Goal: Information Seeking & Learning: Learn about a topic

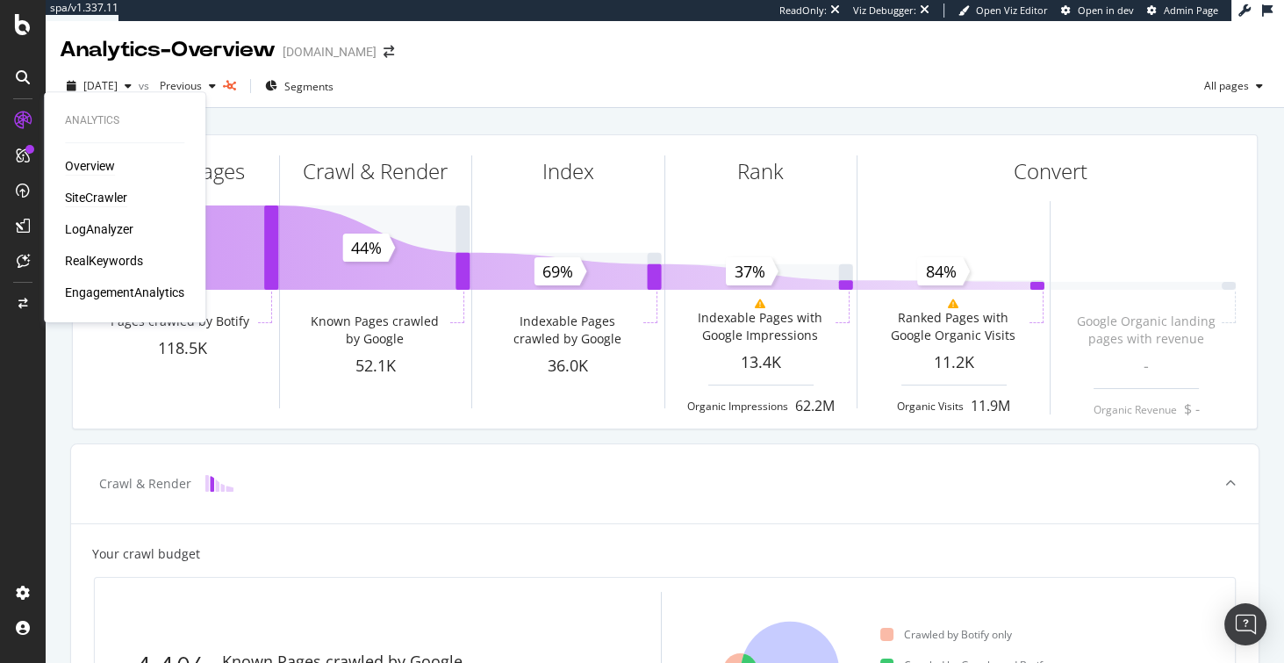
click at [92, 199] on div "SiteCrawler" at bounding box center [96, 198] width 62 height 18
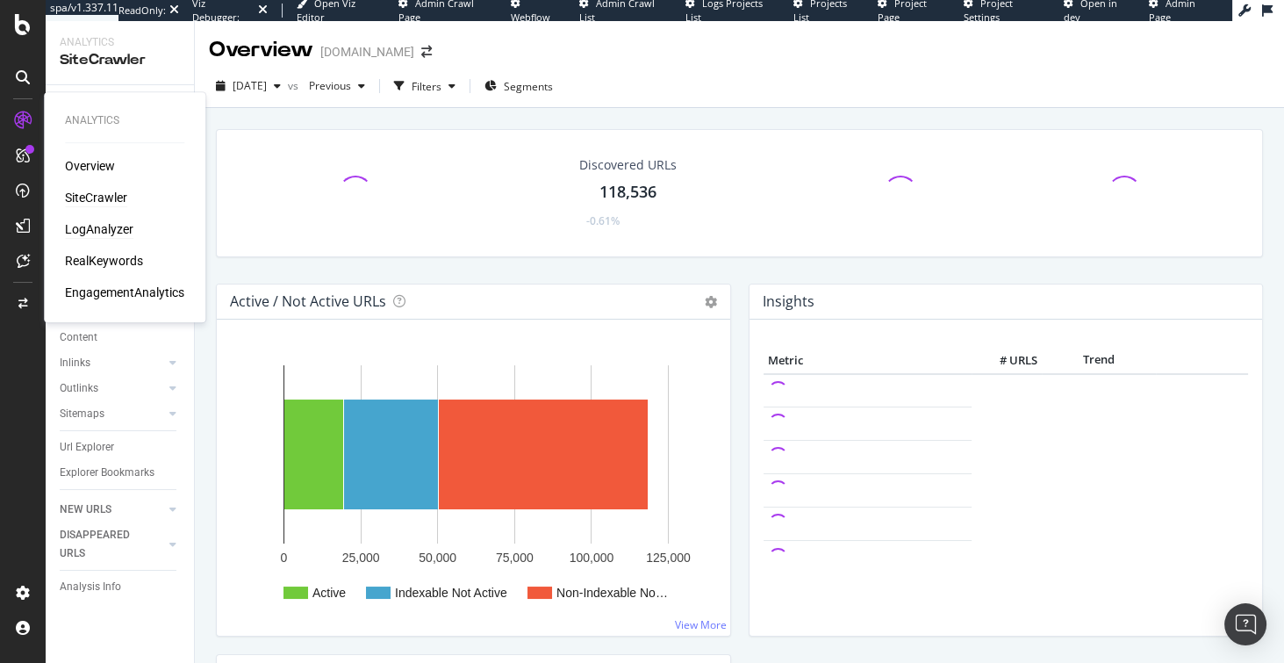
click at [90, 230] on div "LogAnalyzer" at bounding box center [99, 229] width 68 height 18
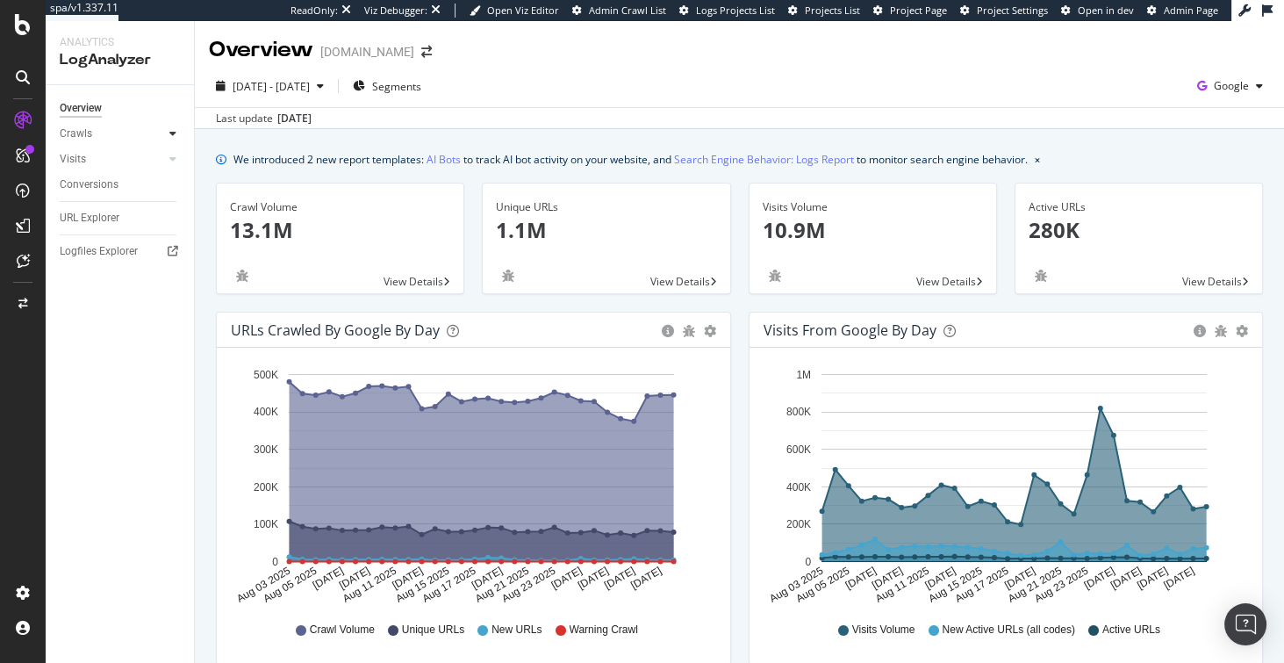
click at [170, 137] on icon at bounding box center [172, 133] width 7 height 11
click at [173, 133] on icon at bounding box center [172, 133] width 7 height 11
click at [112, 161] on div "Daily Distribution" at bounding box center [109, 159] width 82 height 18
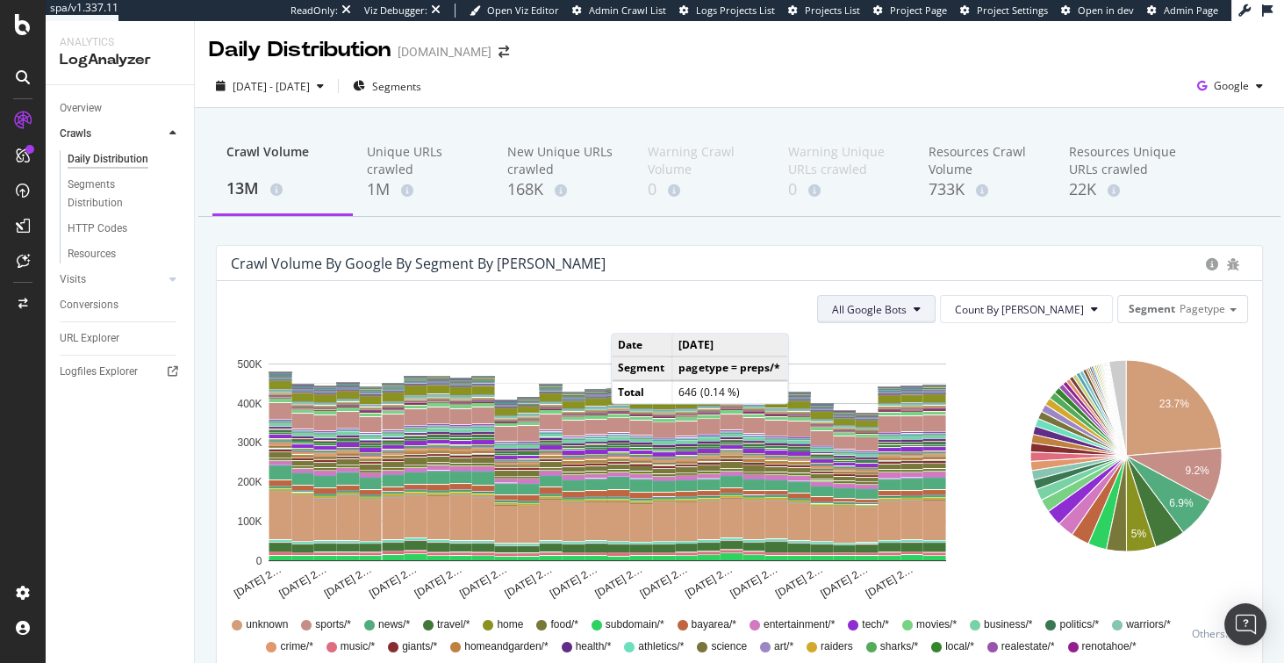
click at [907, 306] on span "All Google Bots" at bounding box center [869, 309] width 75 height 15
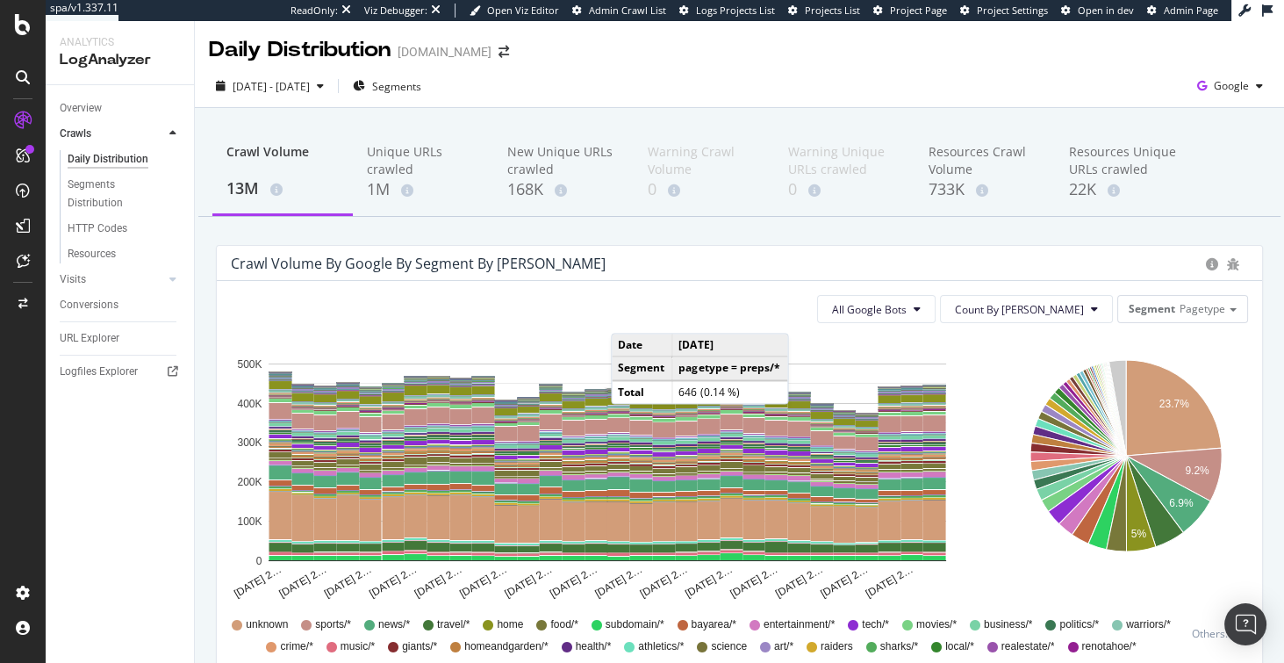
click at [695, 279] on div "Crawl Volume by google by Segment by Day" at bounding box center [739, 263] width 1045 height 35
click at [907, 304] on span "All Google Bots" at bounding box center [869, 309] width 75 height 15
click at [952, 270] on div "Crawl Volume by google by Segment by Day" at bounding box center [714, 264] width 966 height 18
click at [87, 284] on link "Visits" at bounding box center [112, 279] width 104 height 18
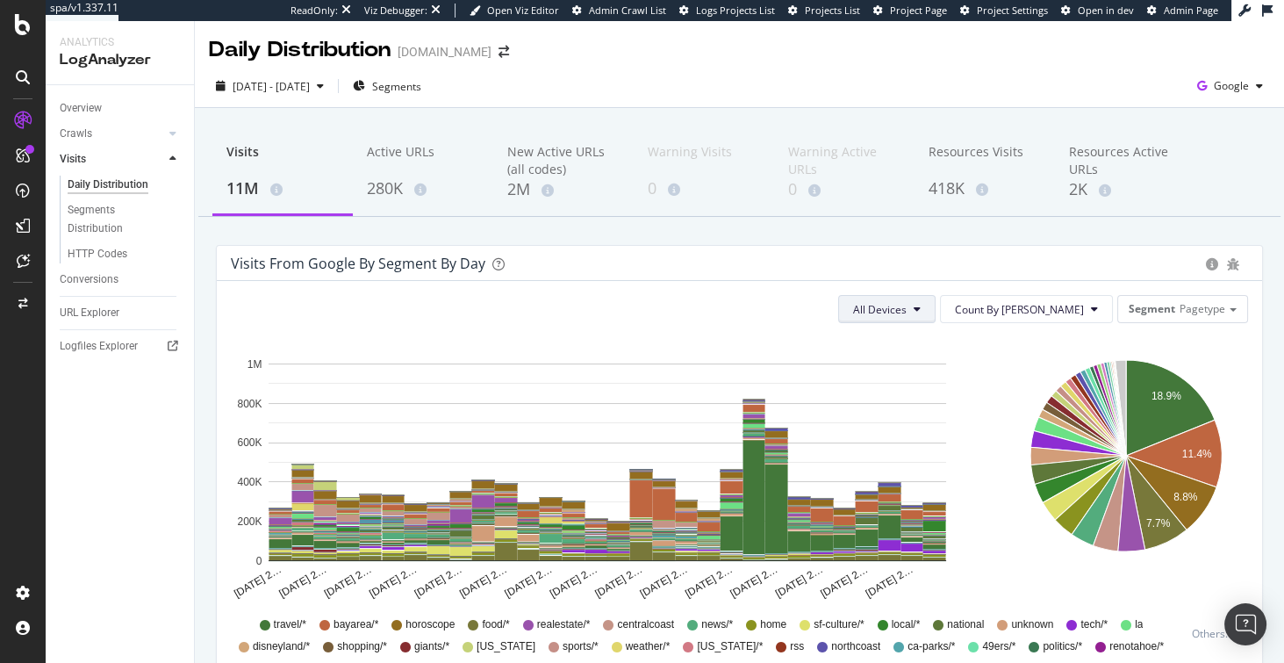
click at [907, 312] on span "All Devices" at bounding box center [880, 309] width 54 height 15
click at [95, 113] on div "Overview" at bounding box center [81, 108] width 42 height 18
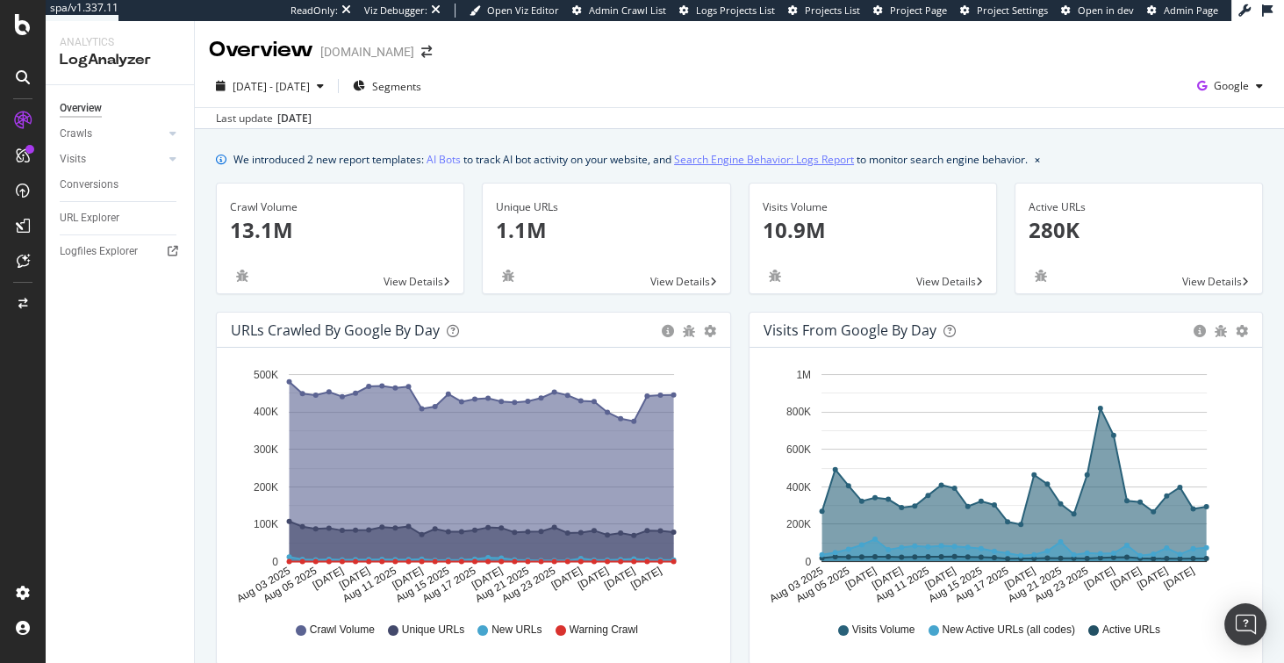
click at [741, 162] on link "Search Engine Behavior: Logs Report" at bounding box center [764, 159] width 180 height 18
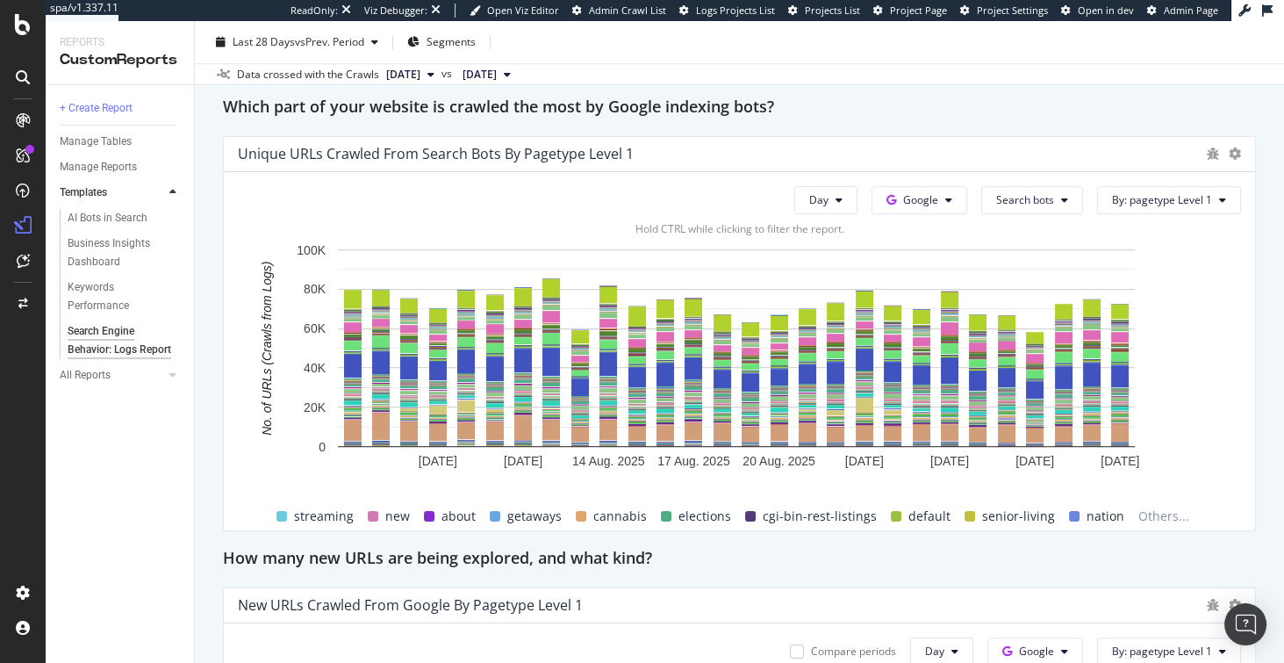
scroll to position [1248, 0]
click at [915, 198] on span "Google" at bounding box center [920, 198] width 35 height 15
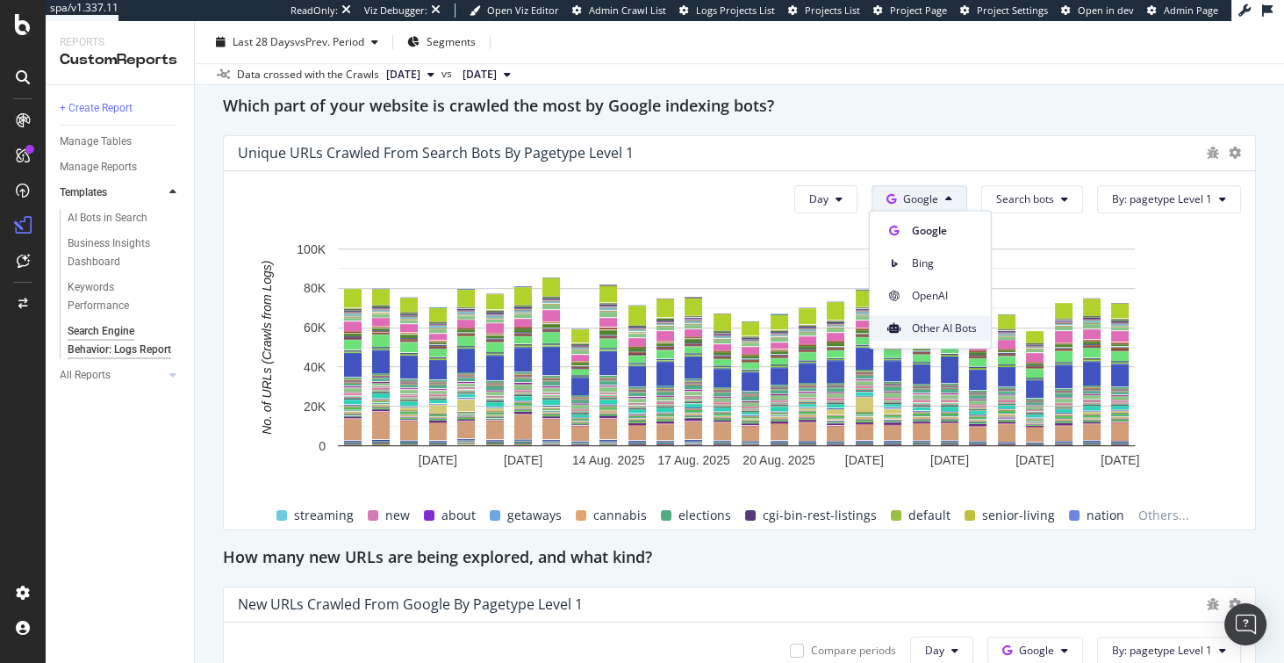
click at [903, 328] on span at bounding box center [894, 328] width 21 height 21
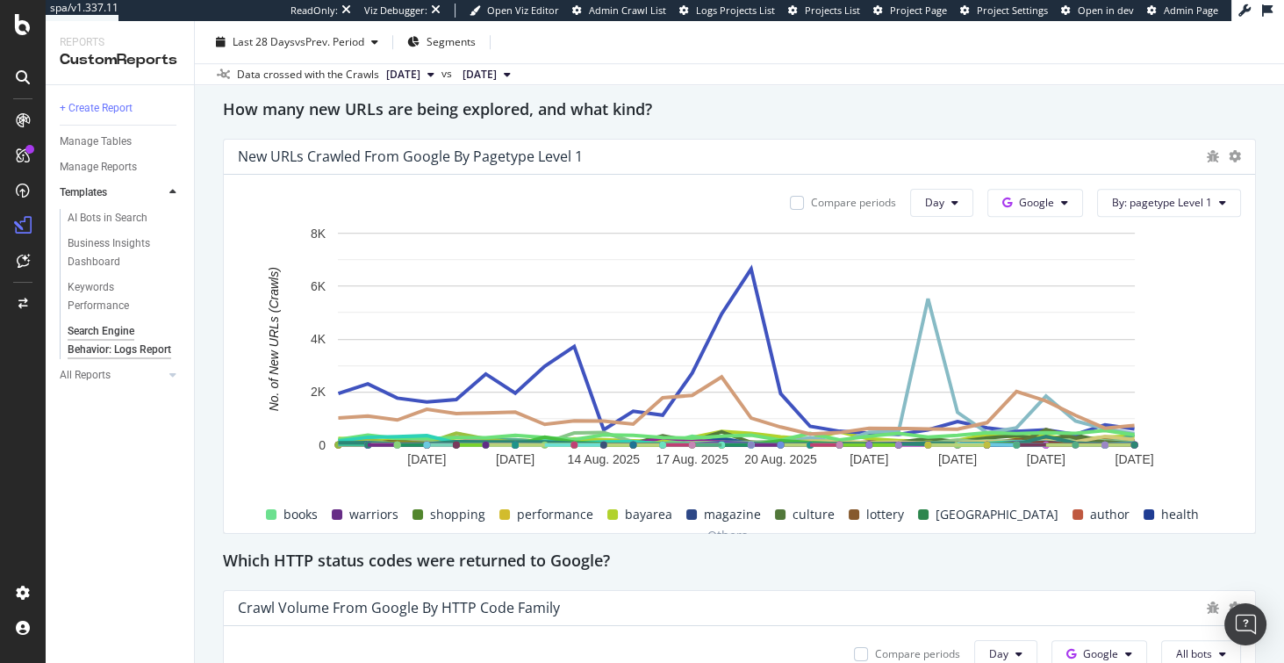
scroll to position [1745, 0]
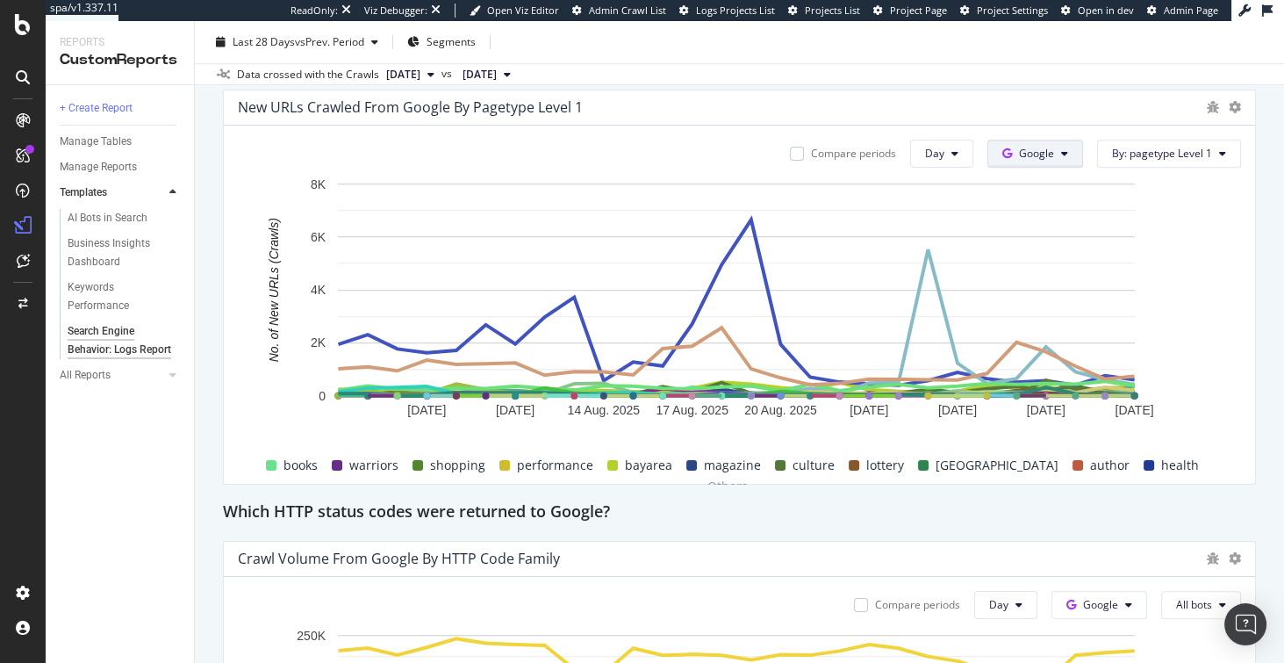
click at [1068, 148] on button "Google" at bounding box center [1035, 154] width 96 height 28
click at [1074, 278] on span "Other AI Bots" at bounding box center [1058, 283] width 65 height 16
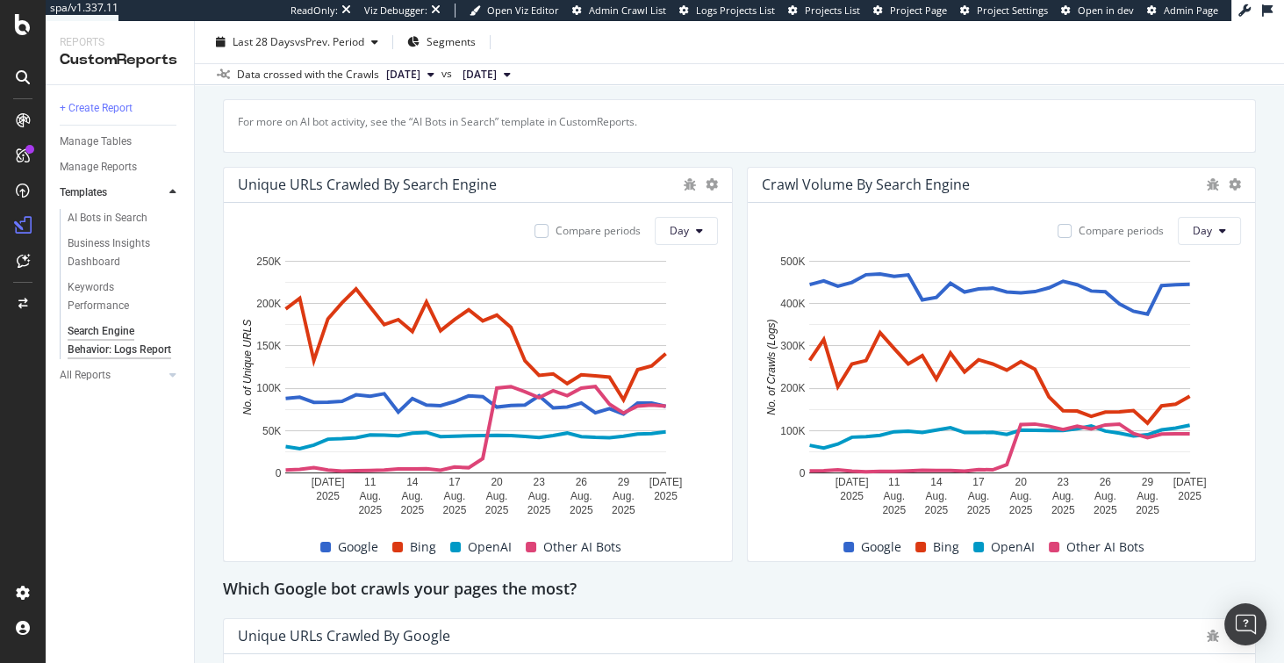
scroll to position [300, 0]
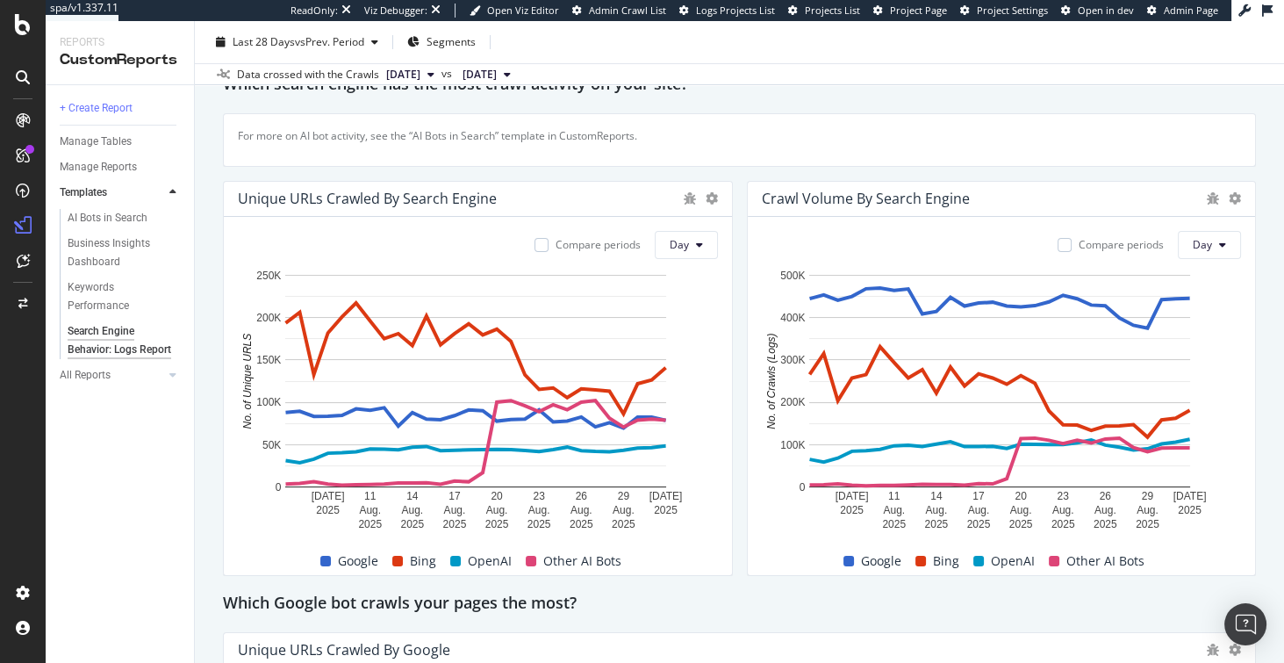
click at [549, 559] on span "Other AI Bots" at bounding box center [582, 560] width 78 height 21
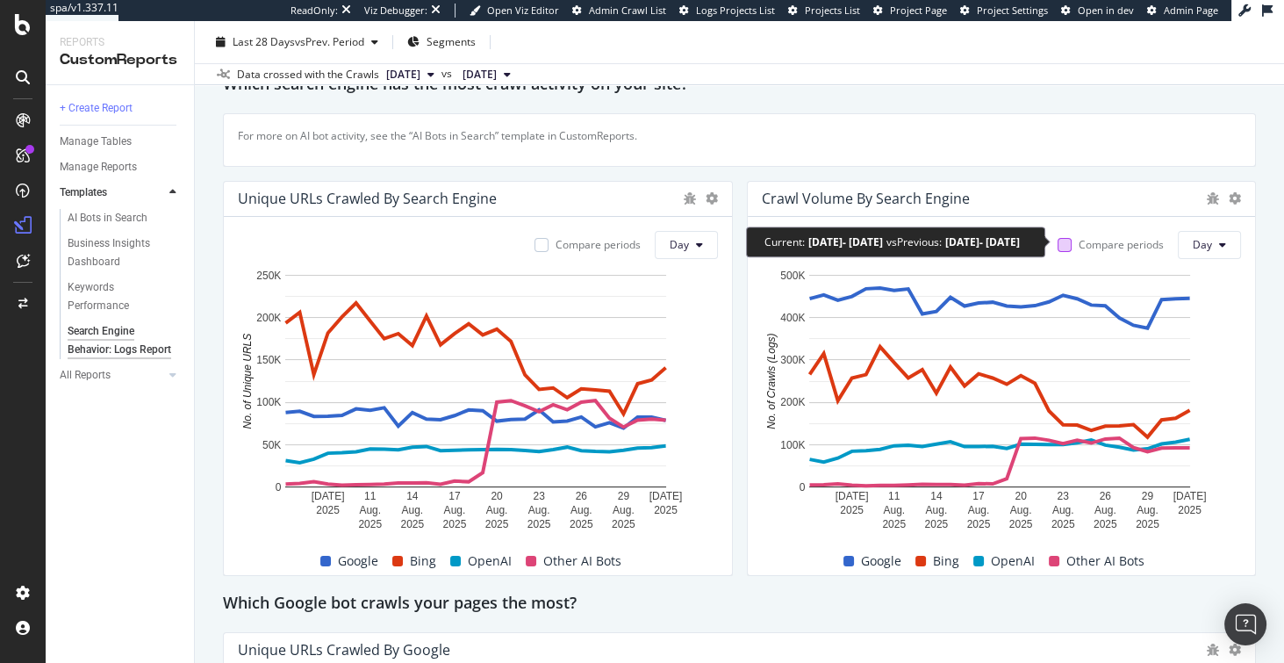
click at [1066, 243] on div at bounding box center [1065, 245] width 14 height 14
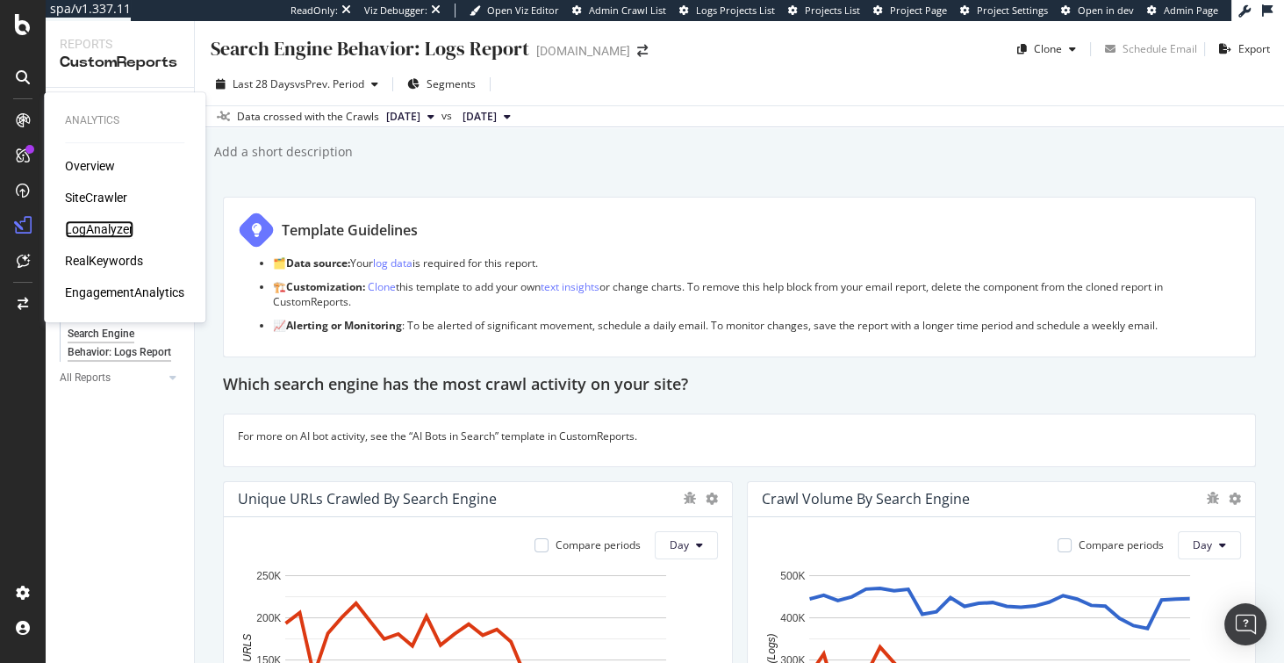
click at [83, 226] on div "LogAnalyzer" at bounding box center [99, 229] width 68 height 18
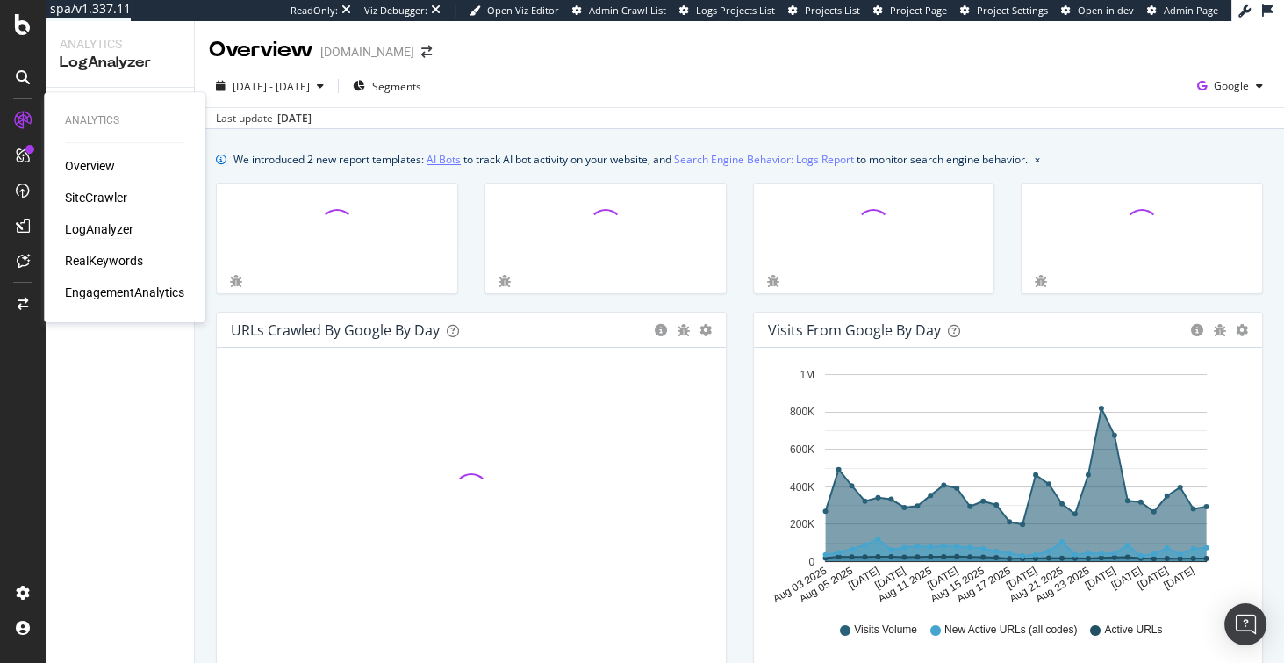
click at [441, 162] on link "AI Bots" at bounding box center [444, 159] width 34 height 18
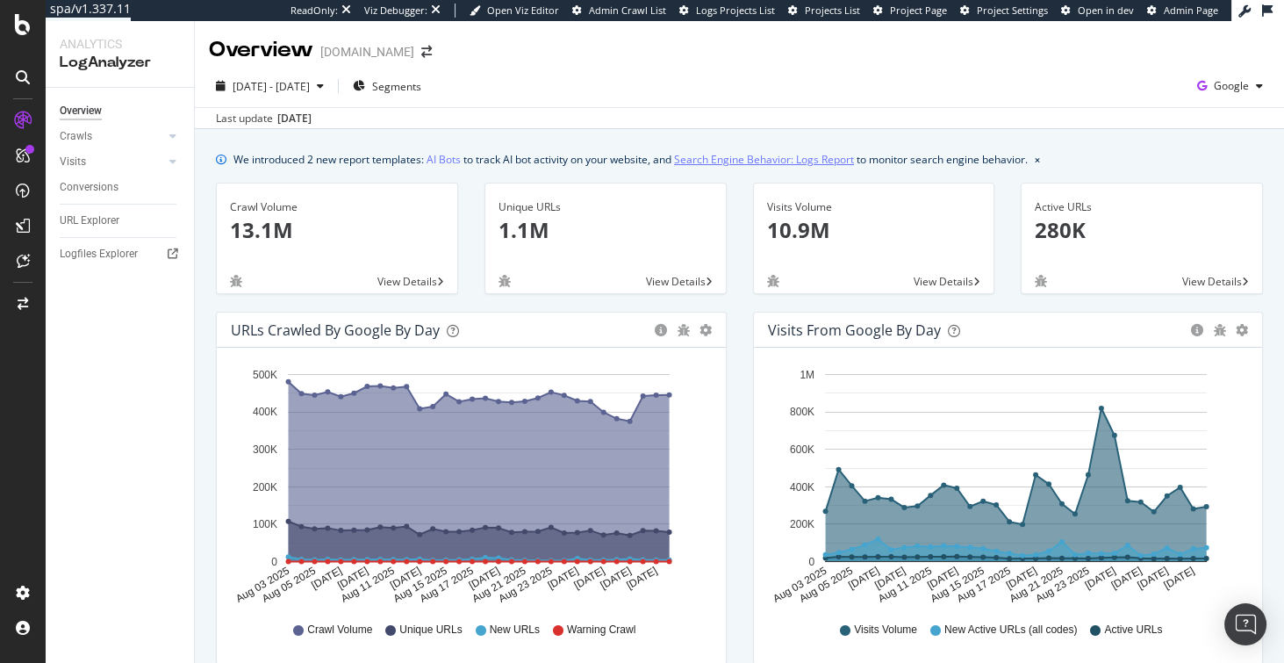
click at [765, 158] on link "Search Engine Behavior: Logs Report" at bounding box center [764, 159] width 180 height 18
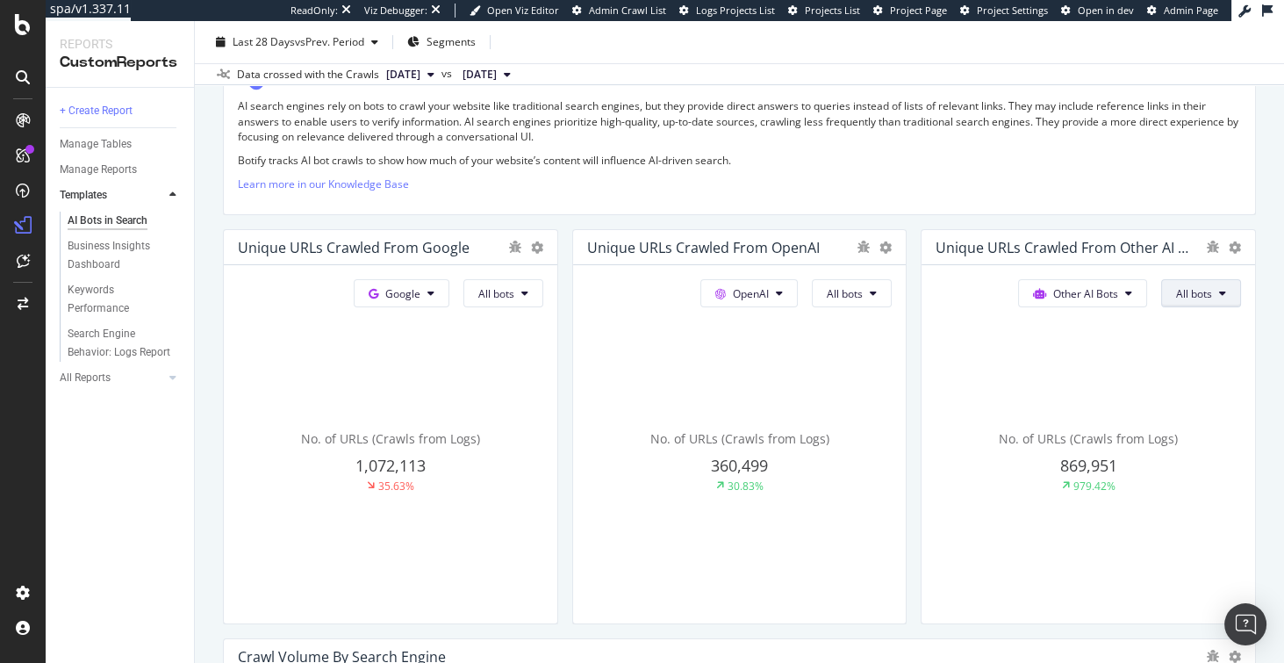
scroll to position [331, 0]
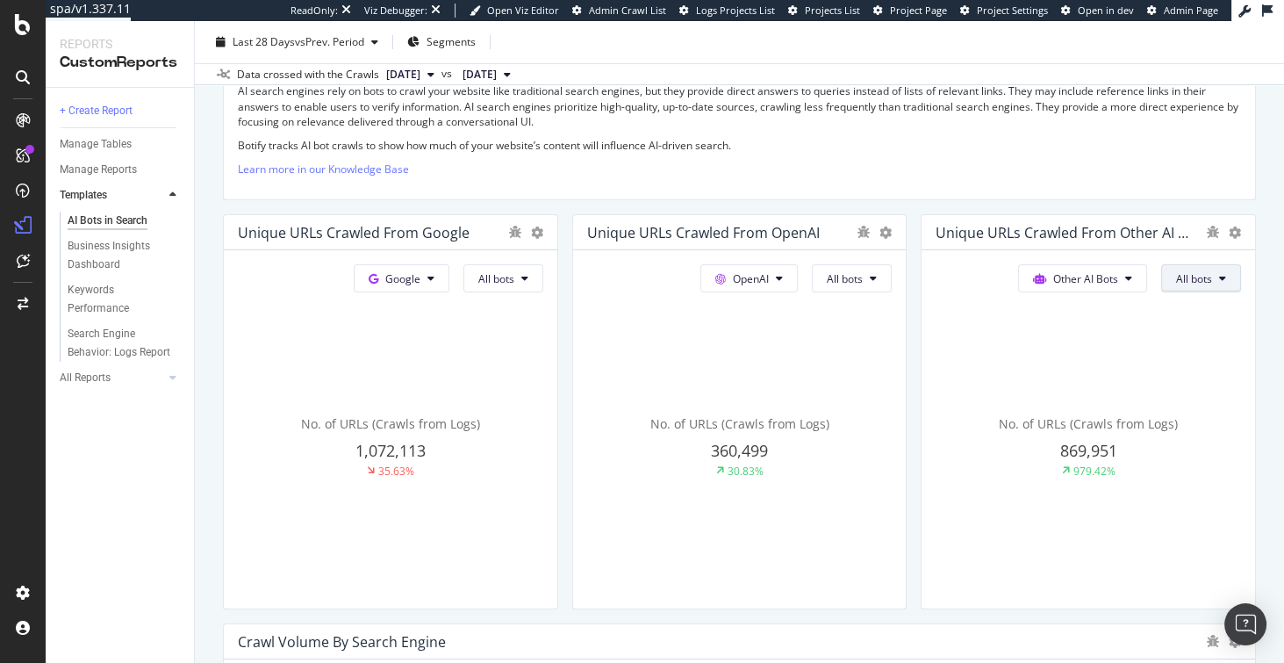
click at [514, 282] on span "All bots" at bounding box center [496, 278] width 36 height 15
click at [1065, 236] on span "PerplexityBot" at bounding box center [1091, 237] width 98 height 16
click at [514, 283] on span "All bots" at bounding box center [496, 278] width 36 height 15
click at [543, 517] on div "No. of URLs (Crawls from Logs) 360,499 30.83%" at bounding box center [390, 446] width 305 height 295
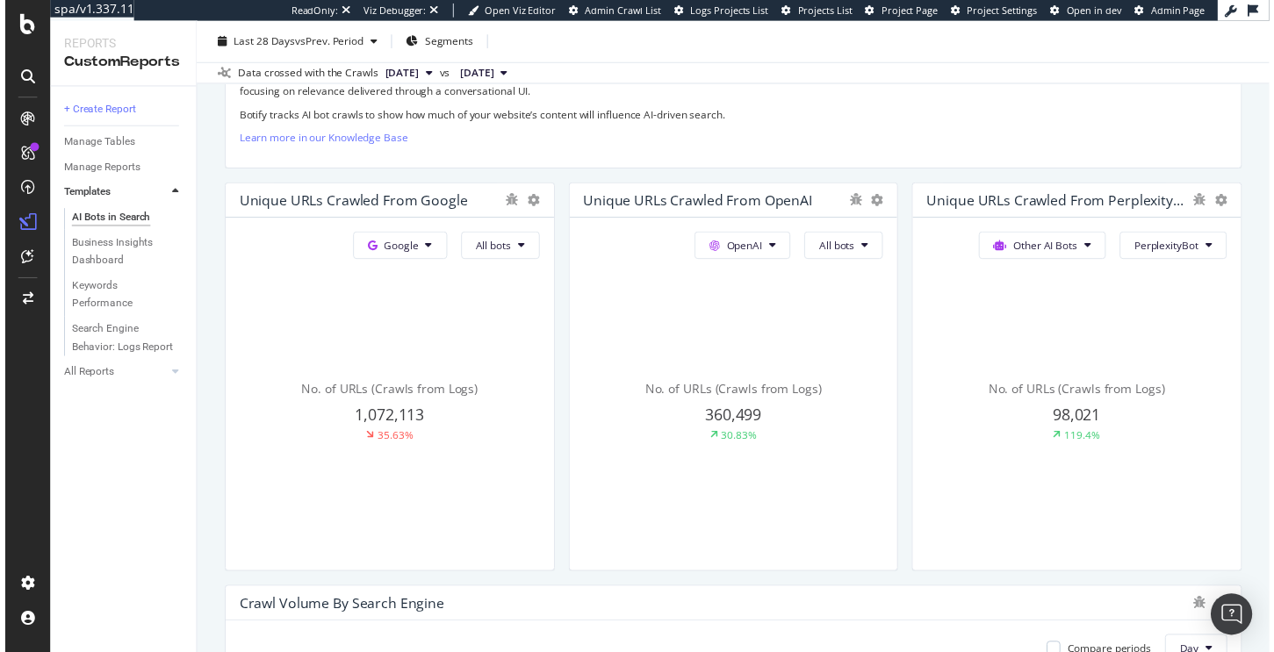
scroll to position [361, 0]
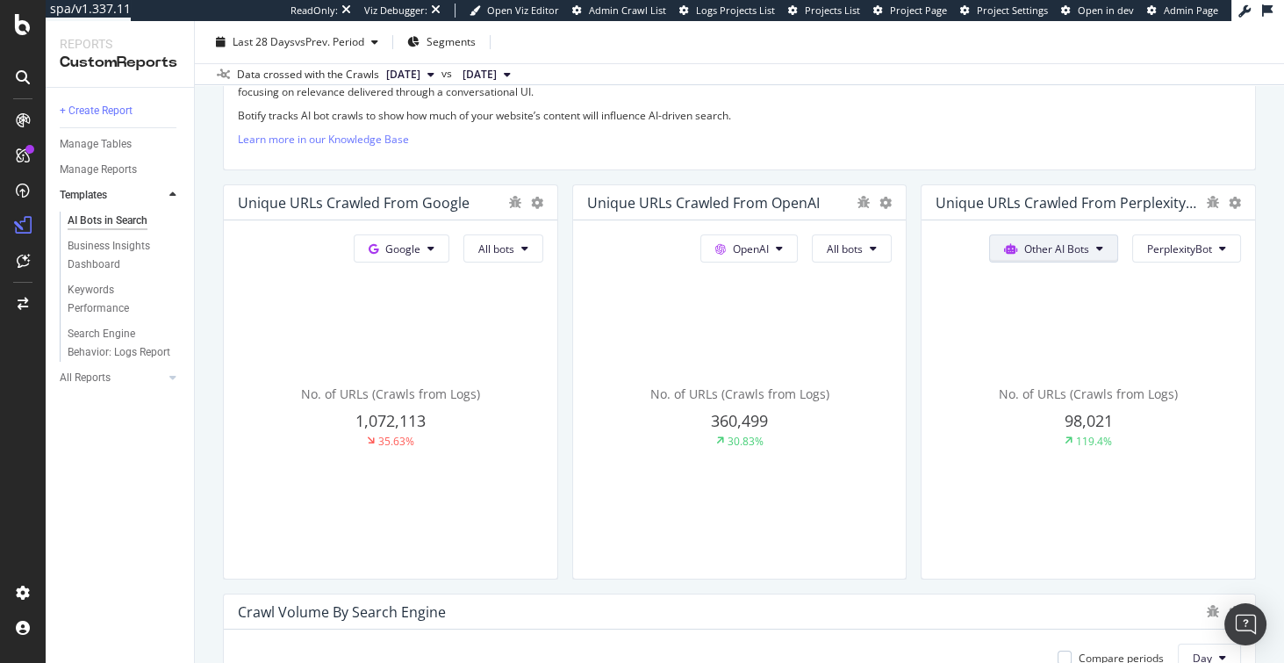
click at [420, 251] on span "Other AI Bots" at bounding box center [402, 248] width 35 height 15
click at [543, 337] on div "No. of URLs (Crawls from Logs) 98,021 119.4%" at bounding box center [390, 416] width 305 height 295
click at [420, 252] on span "OpenAI" at bounding box center [402, 248] width 35 height 15
click at [765, 381] on span "Other AI Bots" at bounding box center [773, 378] width 65 height 16
click at [504, 247] on span "All bots" at bounding box center [496, 248] width 36 height 15
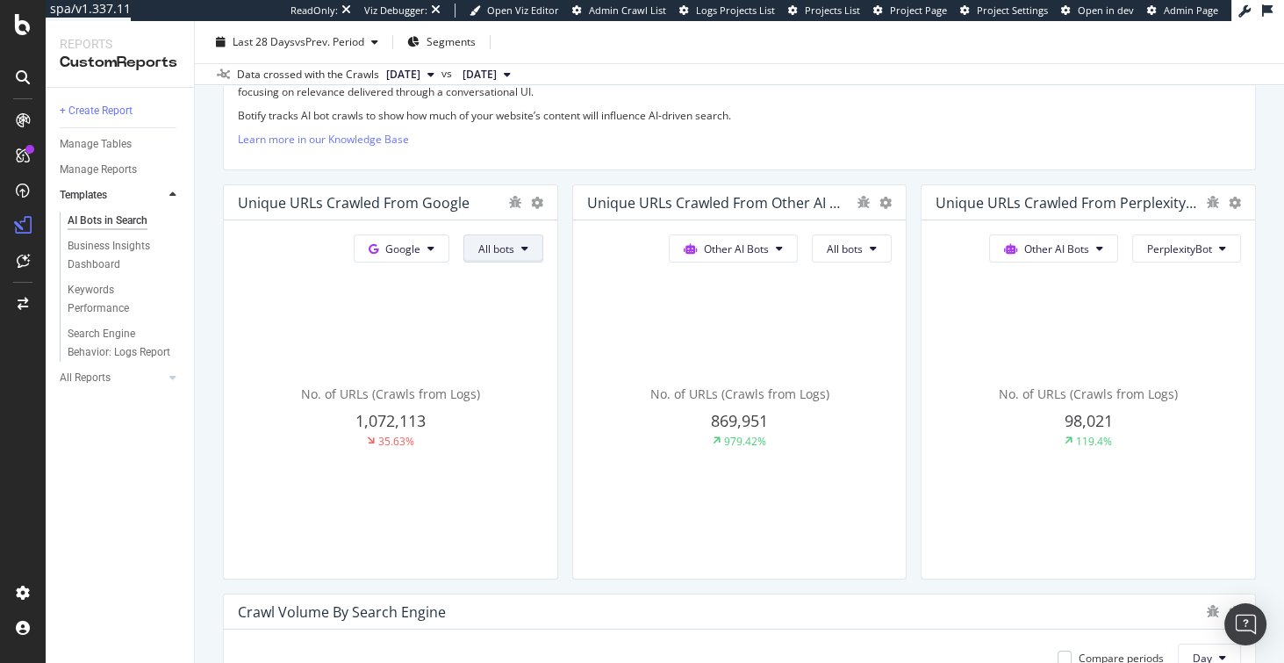
click at [504, 247] on span "All bots" at bounding box center [496, 248] width 36 height 15
click at [388, 247] on span "Google" at bounding box center [402, 248] width 35 height 15
click at [404, 377] on span "Other AI Bots" at bounding box center [429, 378] width 65 height 16
click at [507, 250] on span "All bots" at bounding box center [496, 248] width 36 height 15
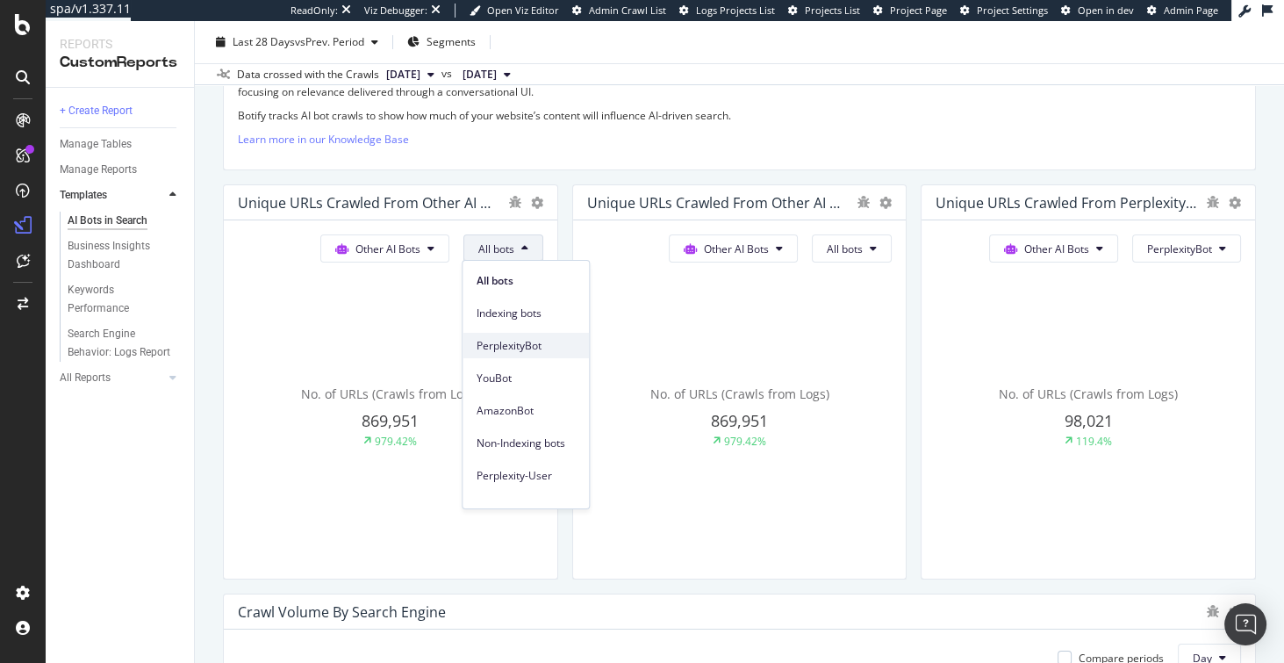
click at [506, 348] on span "PerplexityBot" at bounding box center [526, 346] width 98 height 16
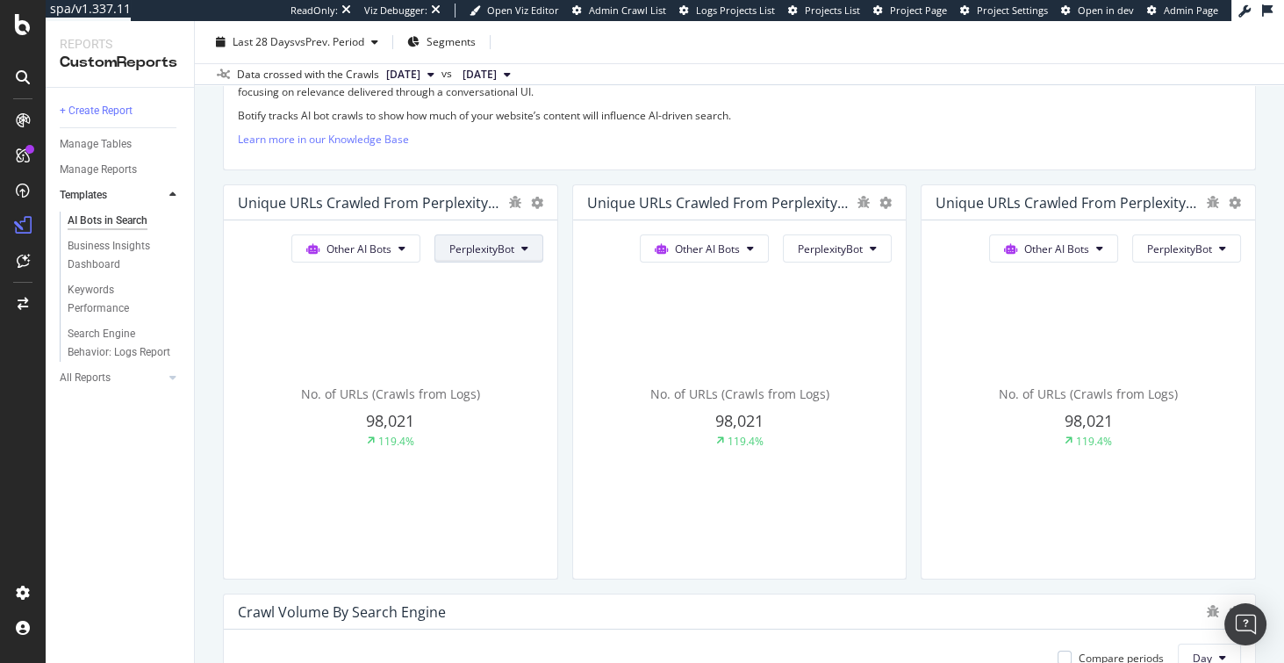
click at [486, 246] on span "PerplexityBot" at bounding box center [481, 248] width 65 height 15
click at [394, 270] on div "No. of URLs (Crawls from Logs) 98,021 119.4%" at bounding box center [390, 416] width 305 height 295
click at [363, 243] on span "Other AI Bots" at bounding box center [359, 248] width 65 height 15
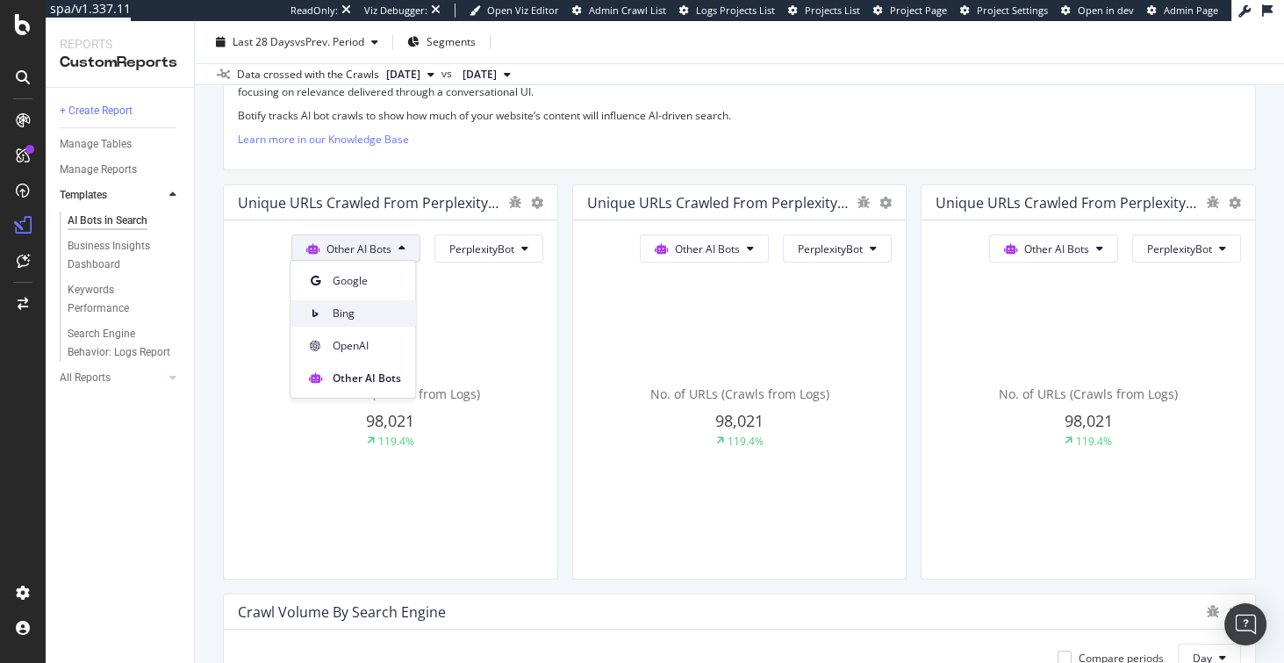
click at [353, 316] on span "Bing" at bounding box center [367, 313] width 68 height 16
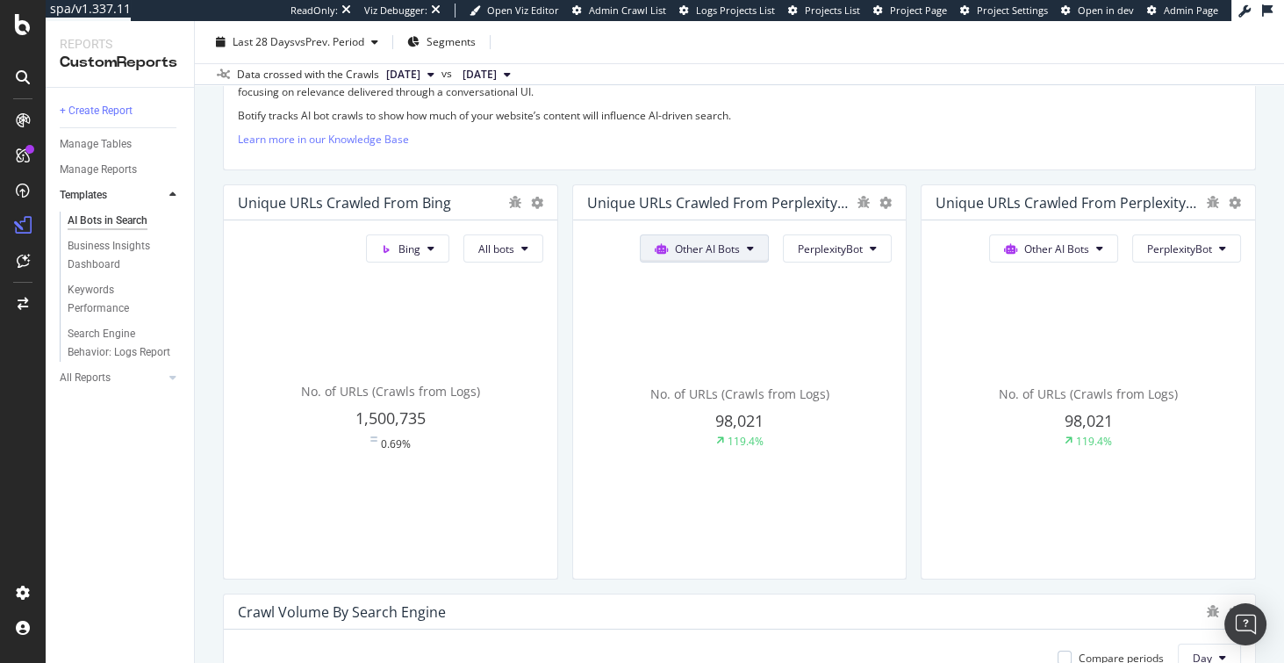
click at [449, 237] on button "Other AI Bots" at bounding box center [407, 248] width 83 height 28
click at [700, 343] on span "OpenAI" at bounding box center [713, 346] width 68 height 16
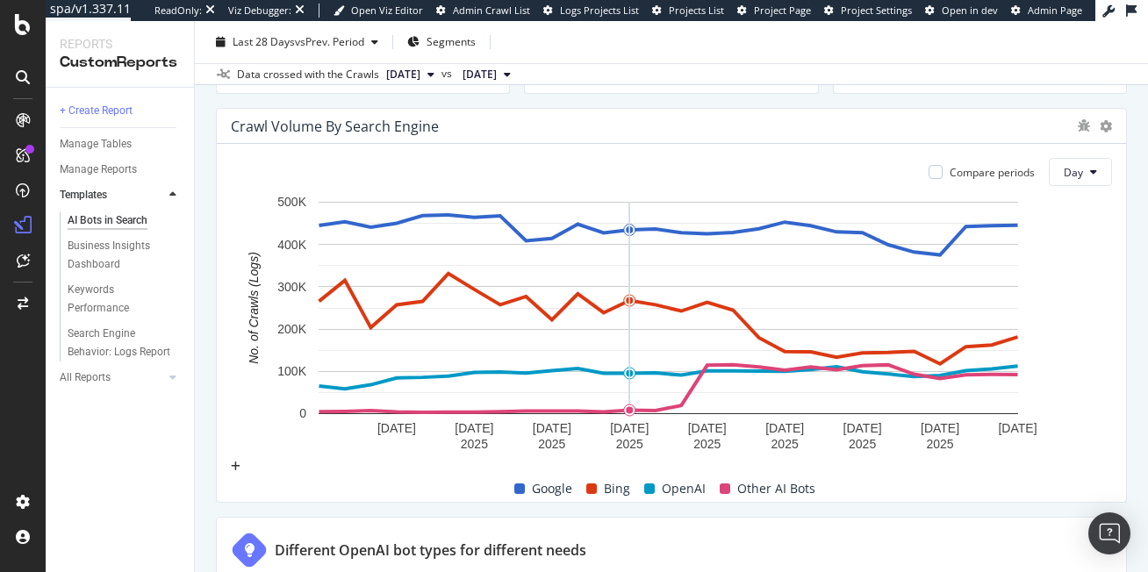
scroll to position [887, 0]
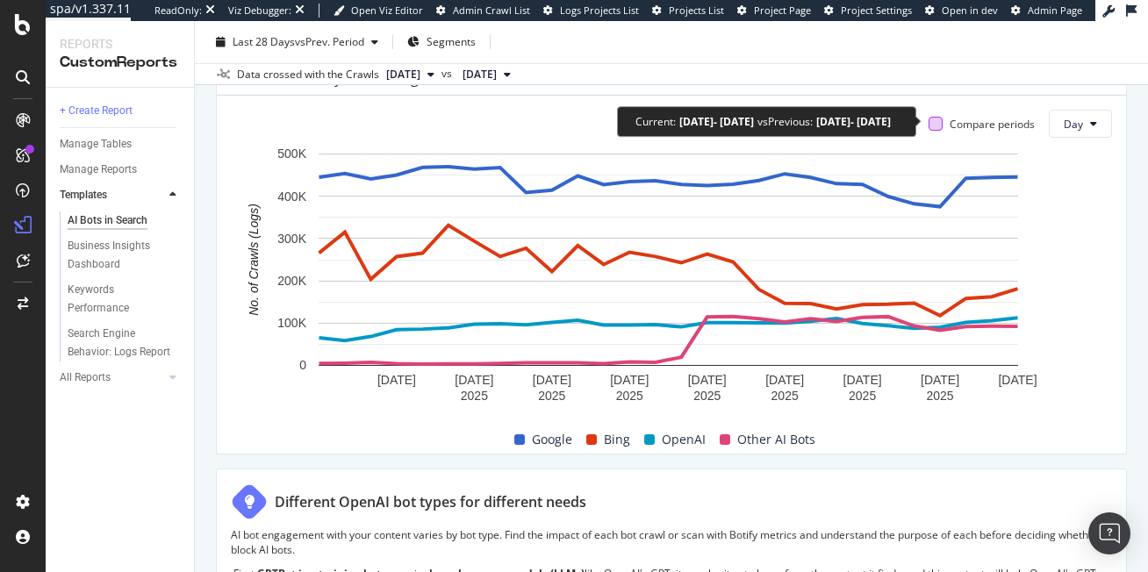
click at [929, 123] on div at bounding box center [936, 124] width 14 height 14
click at [723, 67] on div "Data crossed with the Crawls 2025 Aug. 26th vs 2025 Jul. 29th" at bounding box center [671, 73] width 953 height 21
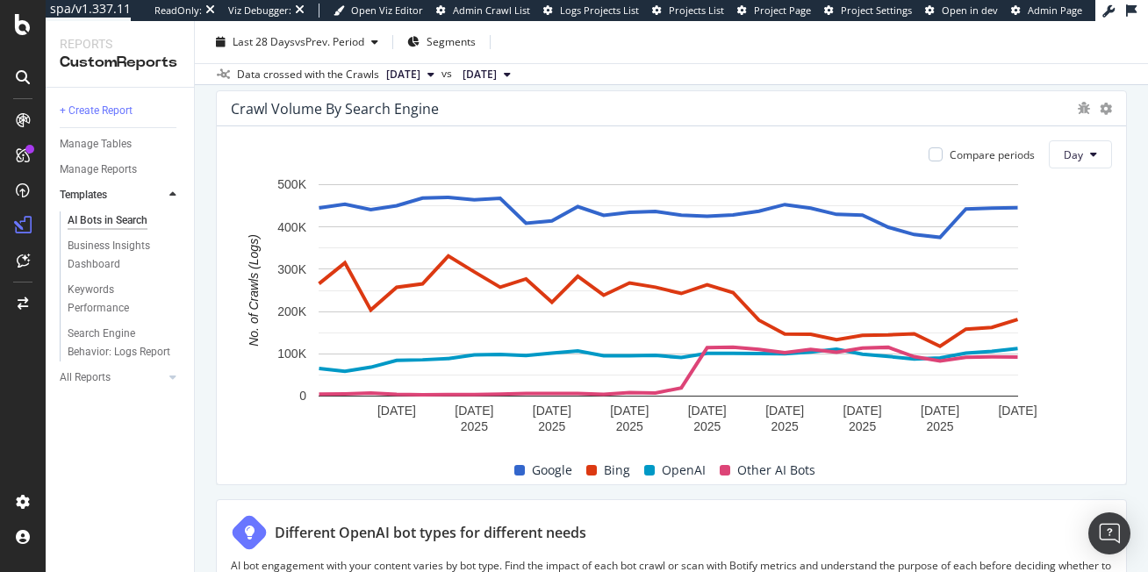
scroll to position [858, 0]
